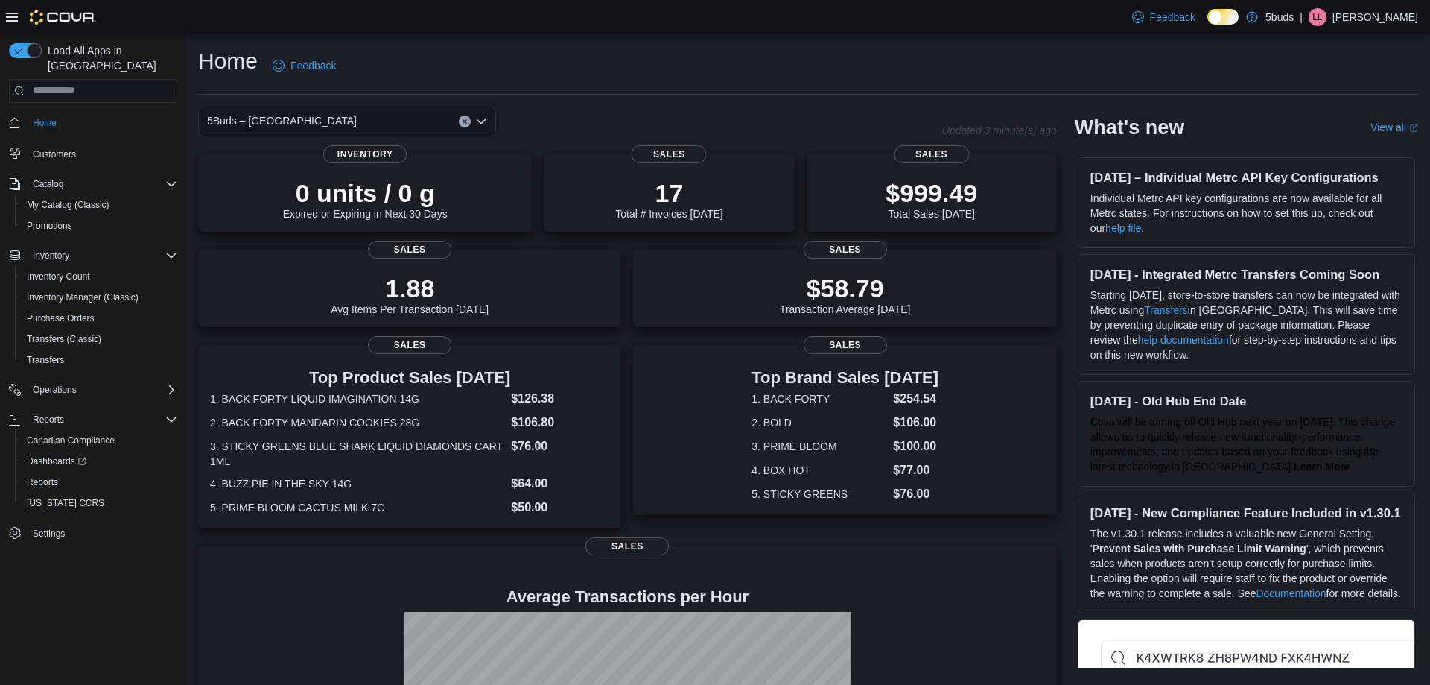
click at [1388, 14] on p "Lacey Landry" at bounding box center [1376, 17] width 86 height 18
click at [1330, 150] on span "Sign Out" at bounding box center [1322, 146] width 40 height 15
